Goal: Book appointment/travel/reservation

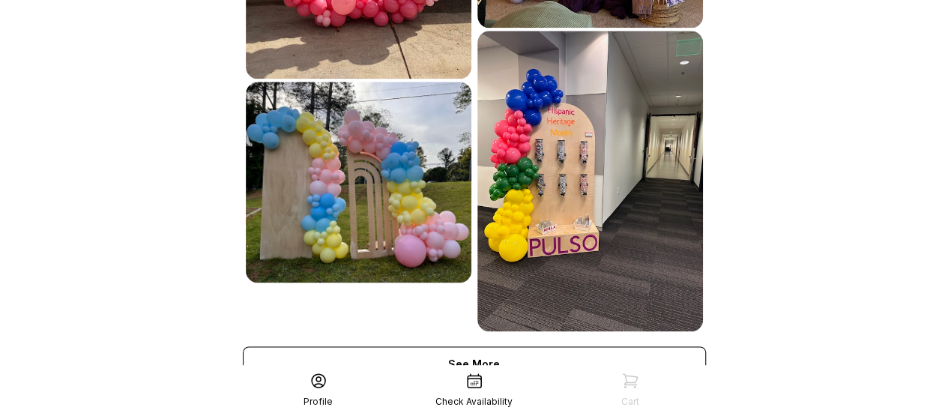
scroll to position [901, 0]
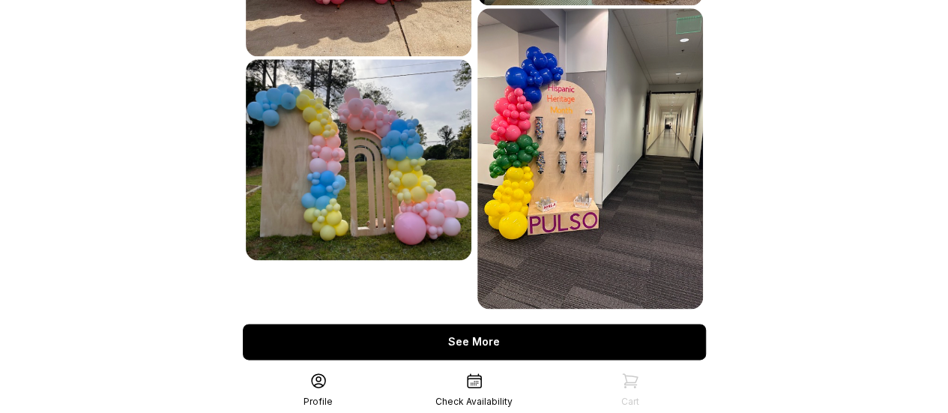
click at [638, 327] on div "See More" at bounding box center [474, 342] width 463 height 36
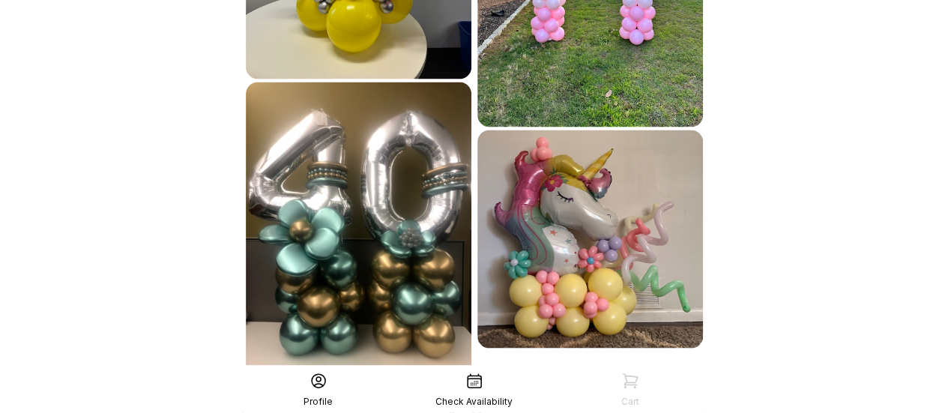
scroll to position [1481, 0]
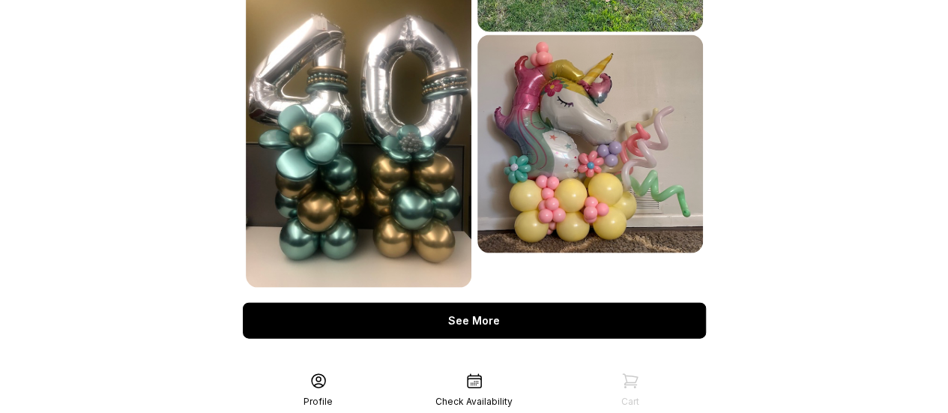
click at [674, 303] on div "See More" at bounding box center [474, 321] width 463 height 36
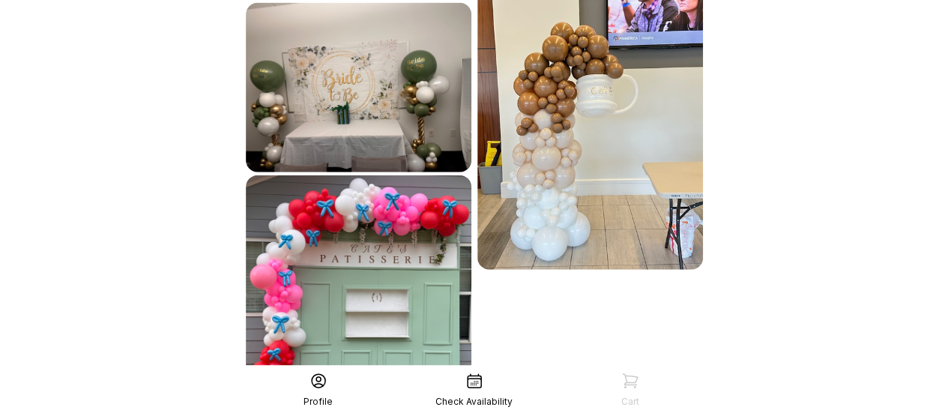
scroll to position [1882, 0]
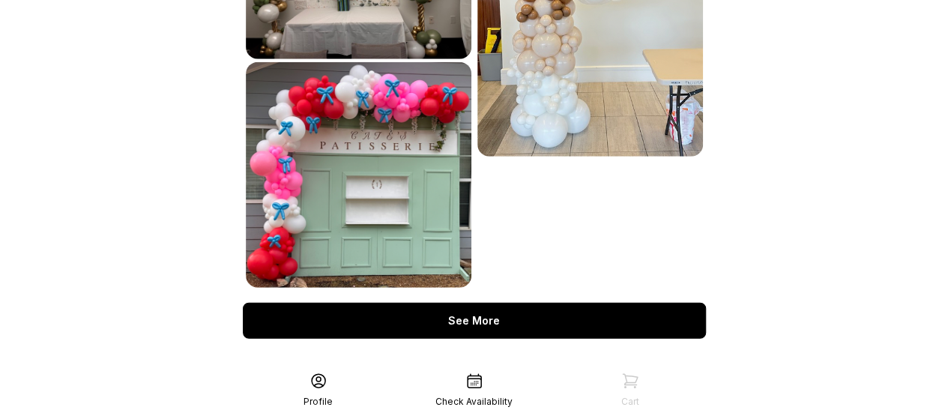
click at [645, 303] on div "See More" at bounding box center [474, 321] width 463 height 36
click at [695, 303] on div "See More" at bounding box center [474, 321] width 463 height 36
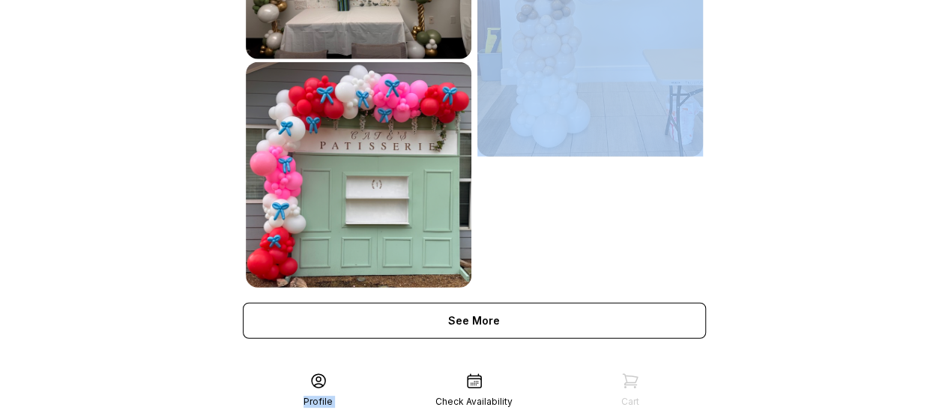
drag, startPoint x: 783, startPoint y: 241, endPoint x: 475, endPoint y: 382, distance: 338.7
click at [465, 390] on div "Check Availability" at bounding box center [474, 390] width 156 height 36
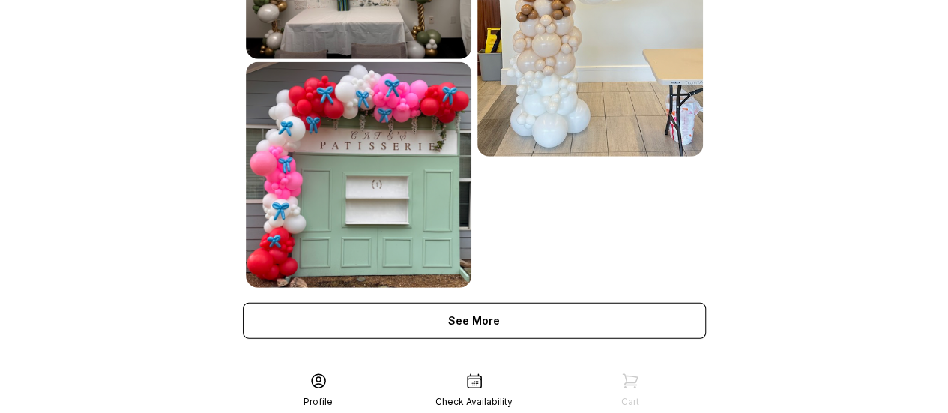
click at [468, 381] on icon at bounding box center [474, 381] width 18 height 18
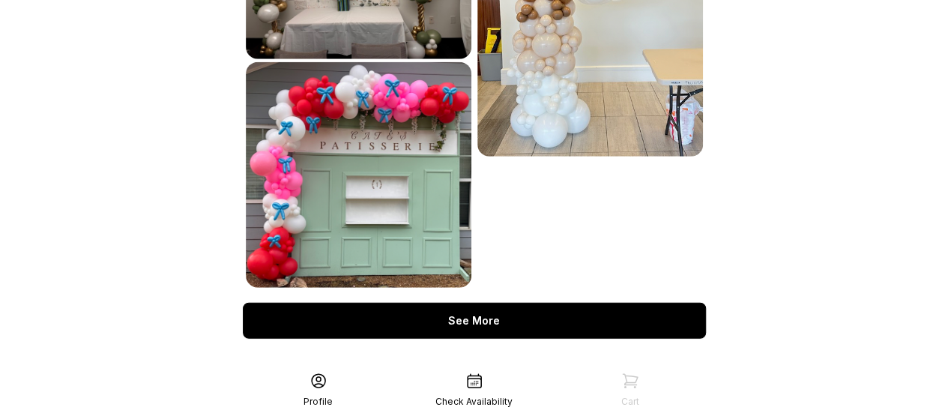
click at [526, 303] on div "See More" at bounding box center [474, 321] width 463 height 36
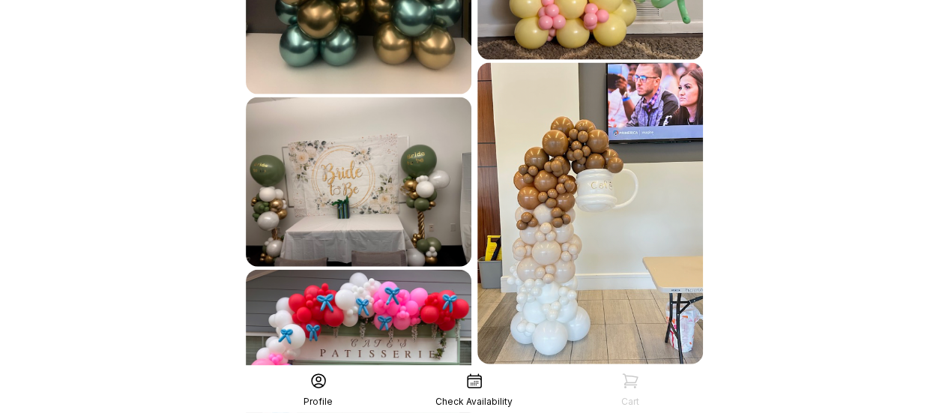
scroll to position [1822, 0]
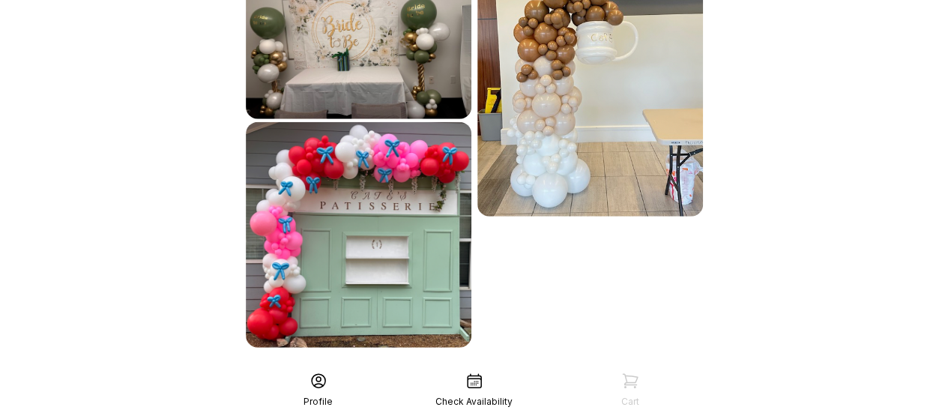
click at [476, 390] on div "Check Availability" at bounding box center [474, 390] width 156 height 36
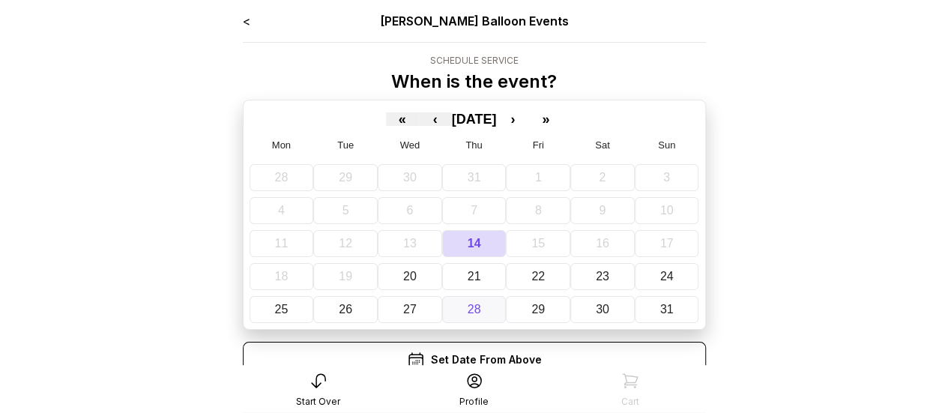
click at [477, 308] on abbr "28" at bounding box center [474, 309] width 13 height 13
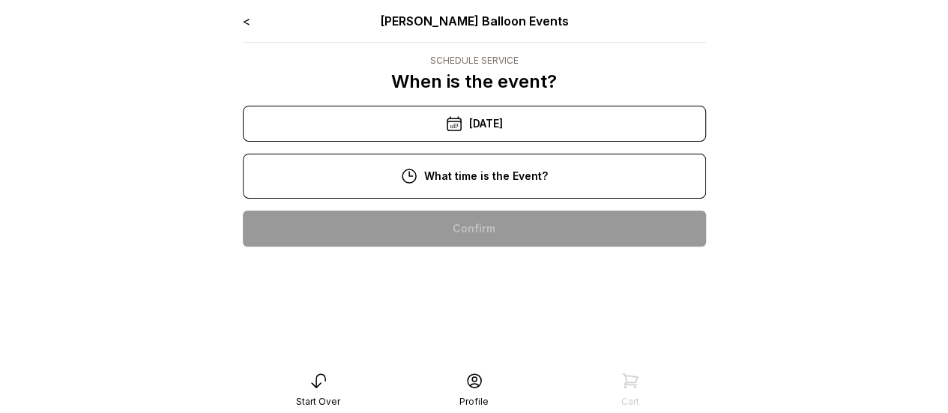
scroll to position [148, 0]
